Goal: Information Seeking & Learning: Learn about a topic

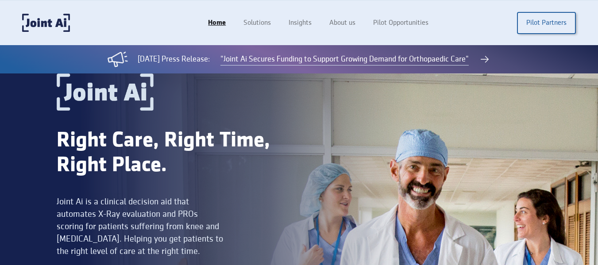
click at [0, 69] on div "[DATE] Press Release: "Joint Ai Secures Funding to Support Growing Demand for O…" at bounding box center [299, 59] width 598 height 28
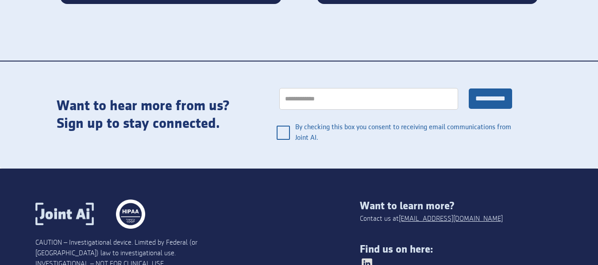
scroll to position [1860, 0]
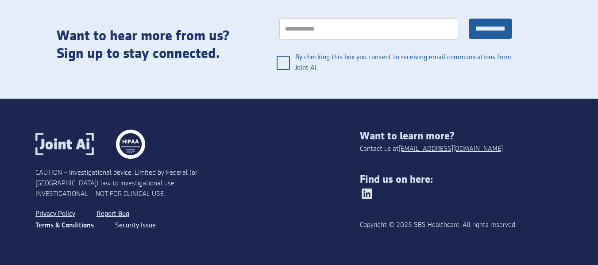
click at [66, 220] on link "Terms & Conditions" at bounding box center [64, 226] width 58 height 12
click at [72, 228] on link "Terms & Conditions" at bounding box center [64, 226] width 58 height 12
click at [59, 215] on link "Privacy Policy" at bounding box center [56, 215] width 42 height 12
click at [76, 223] on link "Terms & Conditions" at bounding box center [64, 226] width 58 height 12
click at [77, 225] on link "Terms & Conditions" at bounding box center [64, 226] width 58 height 12
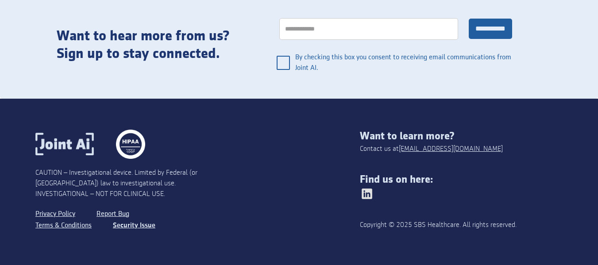
click at [136, 225] on link "Security Issue" at bounding box center [134, 226] width 43 height 12
click at [114, 213] on link "Report Bug" at bounding box center [114, 215] width 34 height 12
click at [289, 188] on div "CAUTION – Investigational device. Limited by Federal (or United States) law to …" at bounding box center [197, 185] width 325 height 111
click at [371, 197] on img at bounding box center [367, 194] width 14 height 14
drag, startPoint x: 417, startPoint y: 227, endPoint x: 464, endPoint y: 225, distance: 46.1
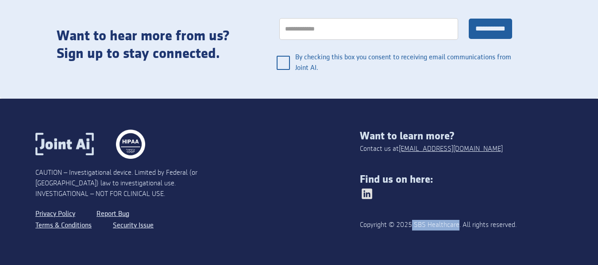
click at [464, 225] on div "Copyright © 2025 SBS Healthcare. All rights reserved." at bounding box center [441, 225] width 162 height 11
click at [64, 216] on link "Privacy Policy" at bounding box center [56, 215] width 42 height 12
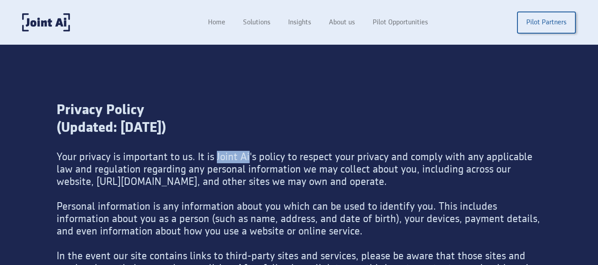
drag, startPoint x: 214, startPoint y: 152, endPoint x: 246, endPoint y: 158, distance: 32.6
click at [246, 158] on div "Your privacy is important to us. It is Joint Ai's policy to respect your privac…" at bounding box center [299, 250] width 485 height 198
click at [291, 105] on div "Privacy Policy (Updated: [DATE])" at bounding box center [299, 126] width 485 height 50
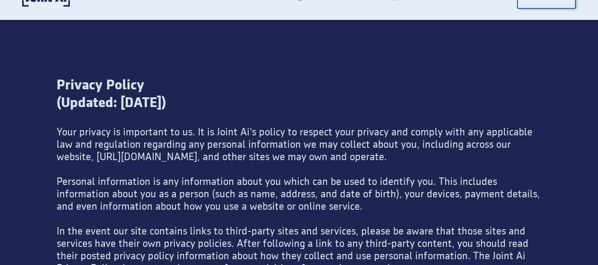
scroll to position [2630, 0]
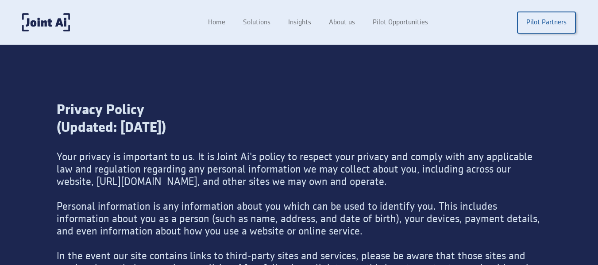
click at [189, 148] on div "Privacy Policy (Updated: July 11, 2024)" at bounding box center [299, 126] width 485 height 50
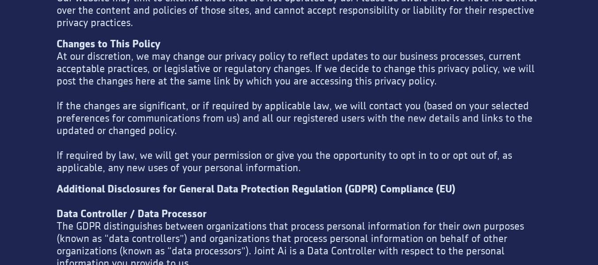
scroll to position [2681, 0]
